Goal: Task Accomplishment & Management: Manage account settings

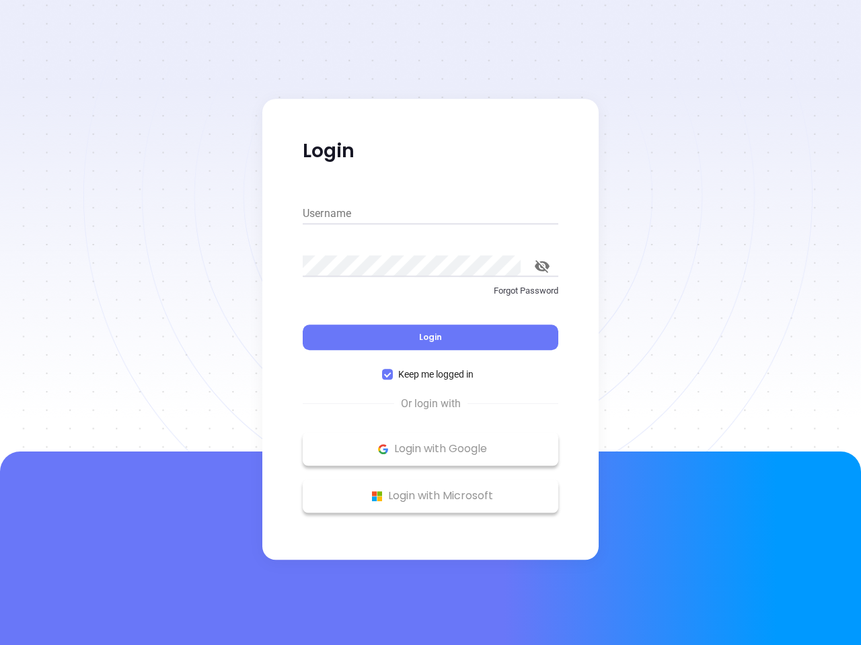
click at [430, 323] on div "Login" at bounding box center [431, 330] width 256 height 42
click at [430, 214] on input "Username" at bounding box center [431, 214] width 256 height 22
click at [542, 266] on icon "toggle password visibility" at bounding box center [542, 266] width 15 height 13
click at [430, 338] on span "Login" at bounding box center [430, 336] width 23 height 11
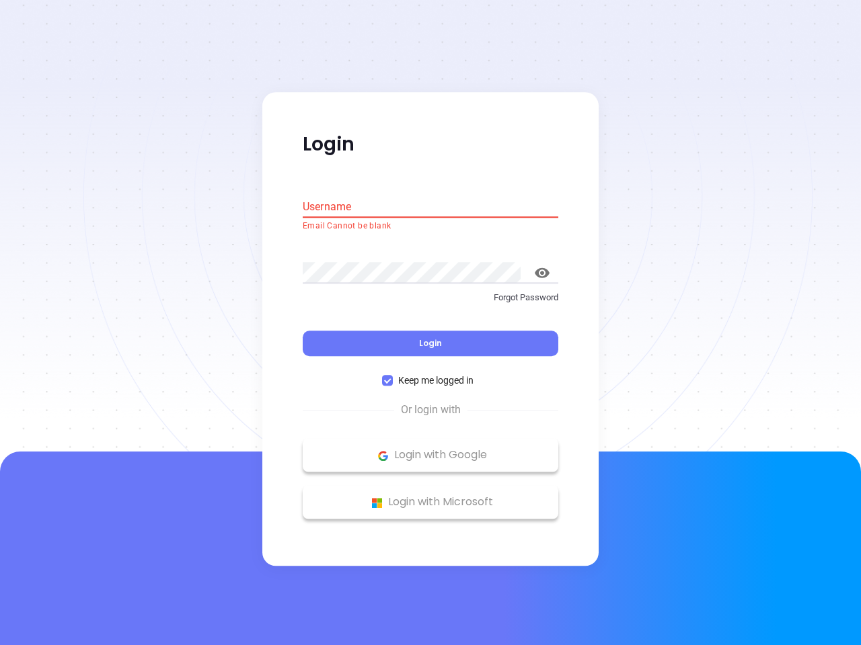
click at [430, 375] on span "Keep me logged in" at bounding box center [436, 381] width 86 height 15
click at [393, 376] on input "Keep me logged in" at bounding box center [387, 381] width 11 height 11
checkbox input "false"
click at [430, 449] on p "Login with Google" at bounding box center [430, 456] width 242 height 20
click at [430, 496] on p "Login with Microsoft" at bounding box center [430, 503] width 242 height 20
